Goal: Check status: Check status

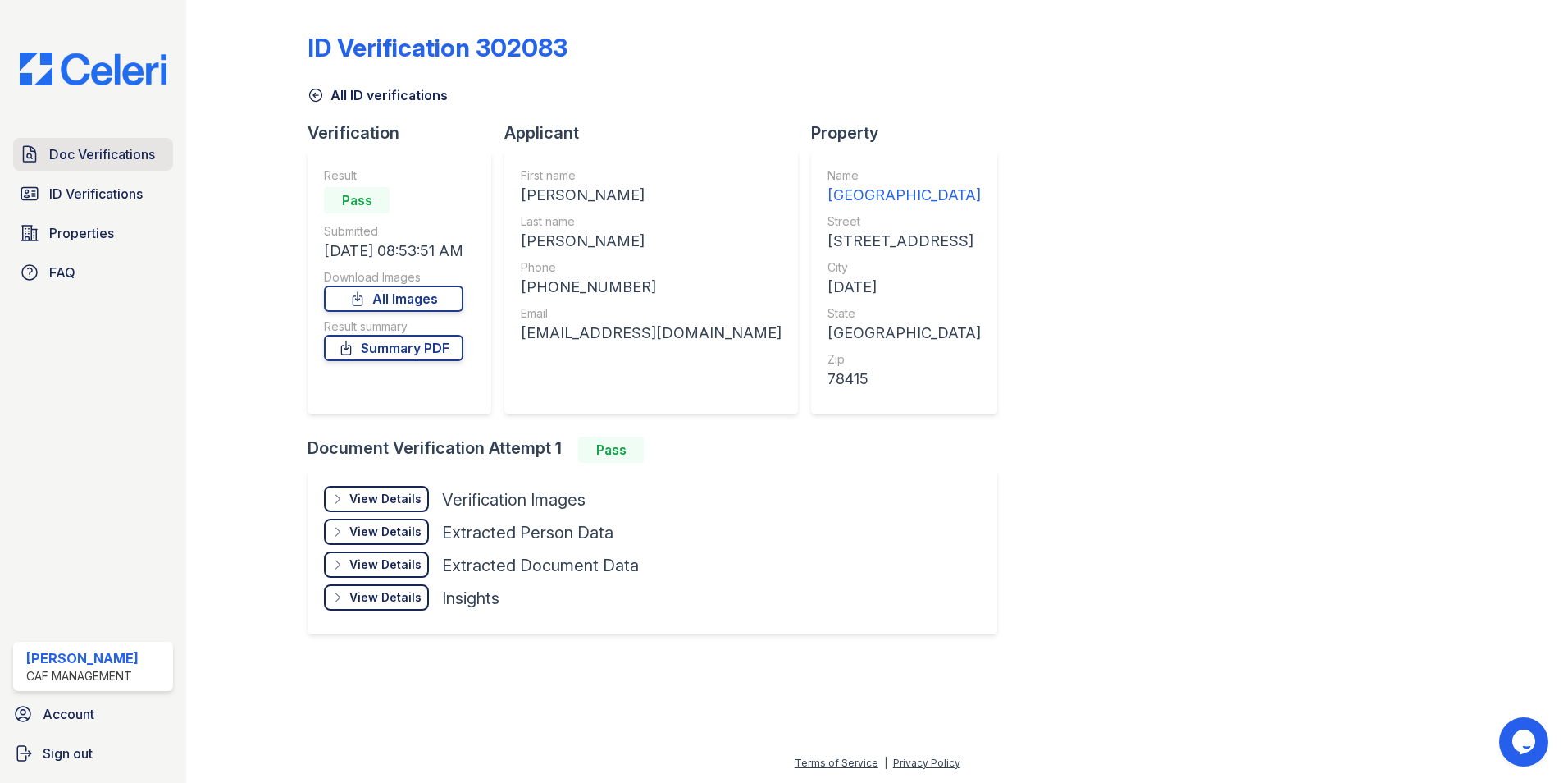
click at [116, 156] on span "Doc Verifications" at bounding box center [101, 154] width 105 height 20
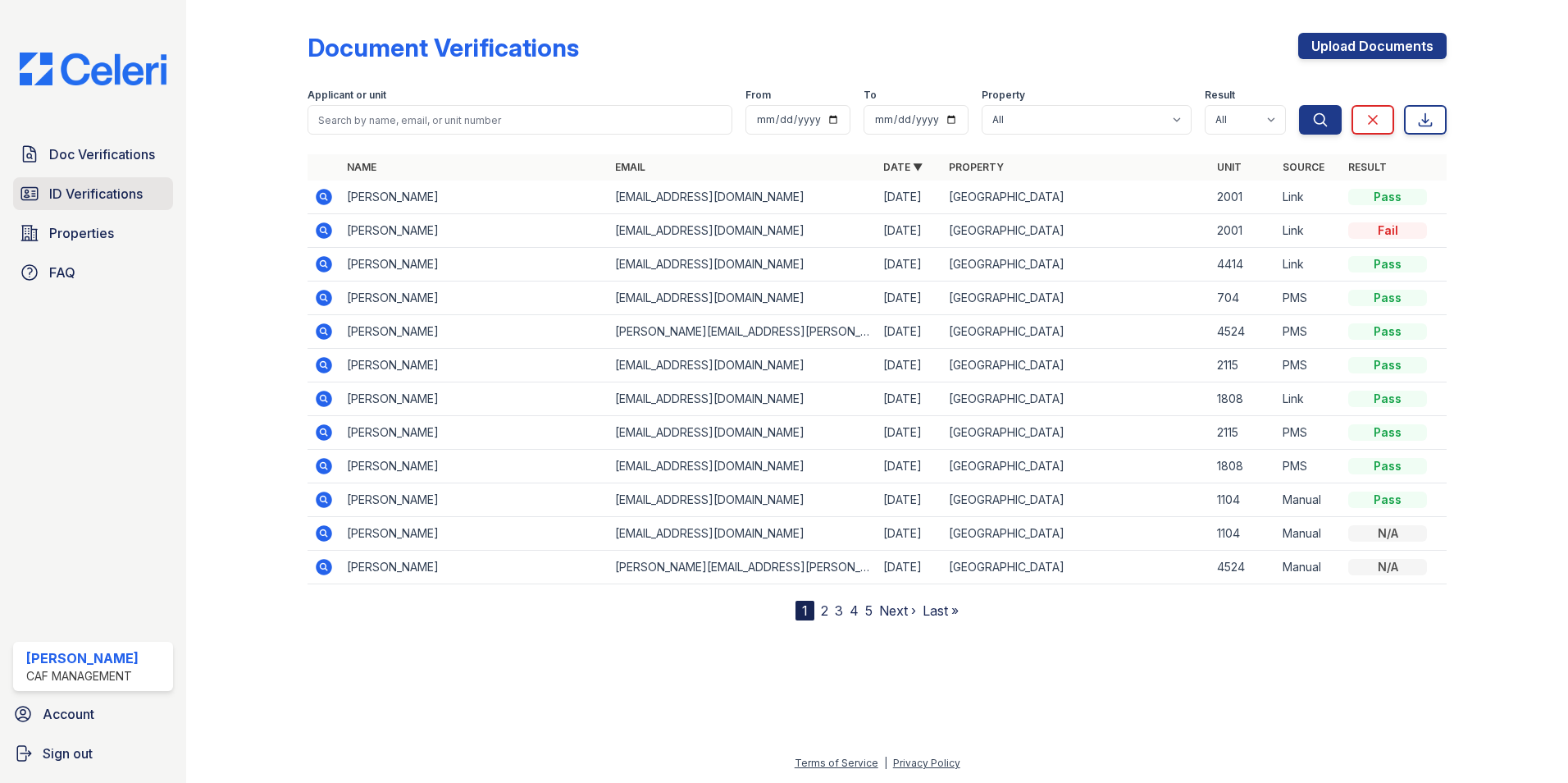
click at [118, 191] on span "ID Verifications" at bounding box center [96, 193] width 94 height 20
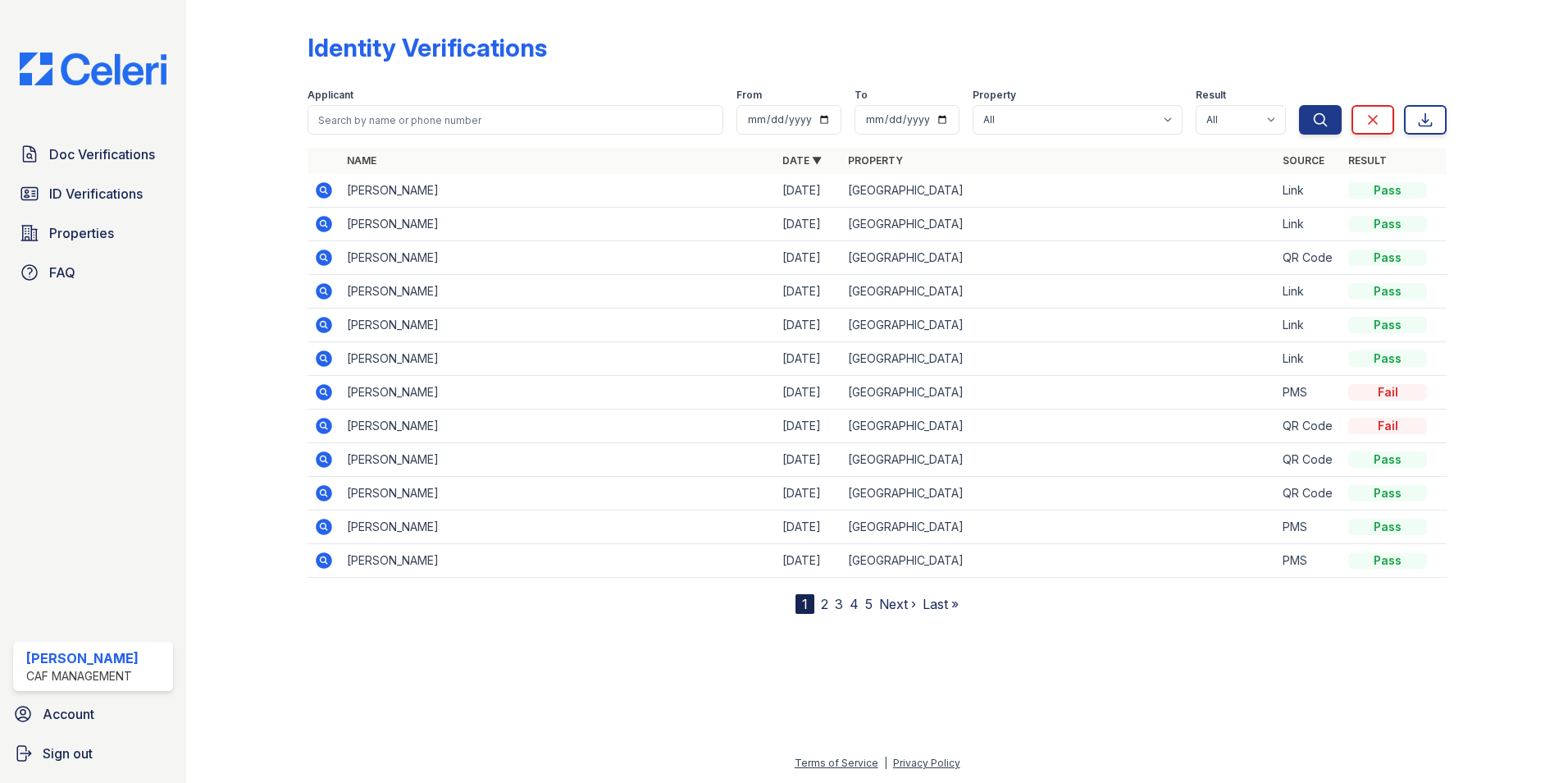
click at [326, 224] on icon at bounding box center [324, 224] width 20 height 20
